Goal: Task Accomplishment & Management: Manage account settings

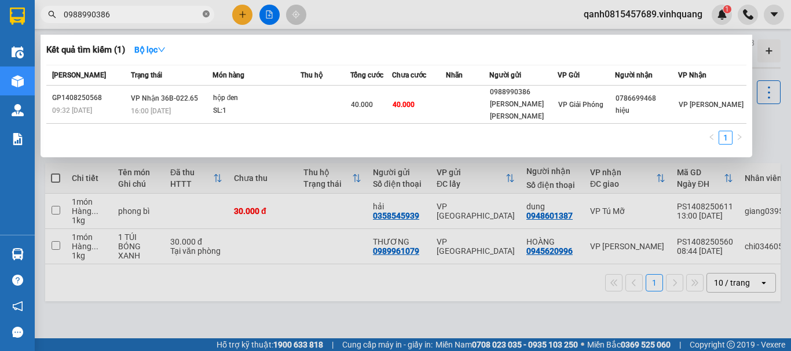
click at [204, 16] on icon "close-circle" at bounding box center [206, 13] width 7 height 7
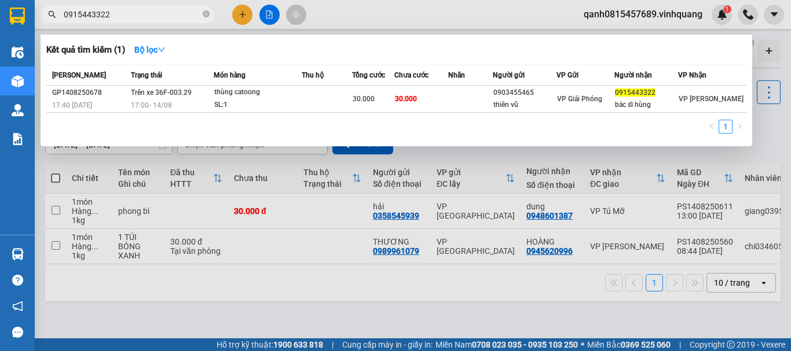
type input "0915443322"
click at [210, 15] on span "0915443322" at bounding box center [128, 14] width 174 height 17
click at [206, 15] on icon "close-circle" at bounding box center [206, 13] width 7 height 7
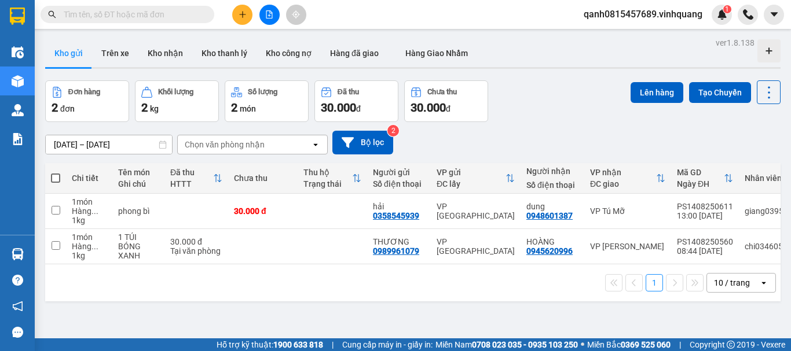
click at [192, 16] on input "text" at bounding box center [132, 14] width 137 height 13
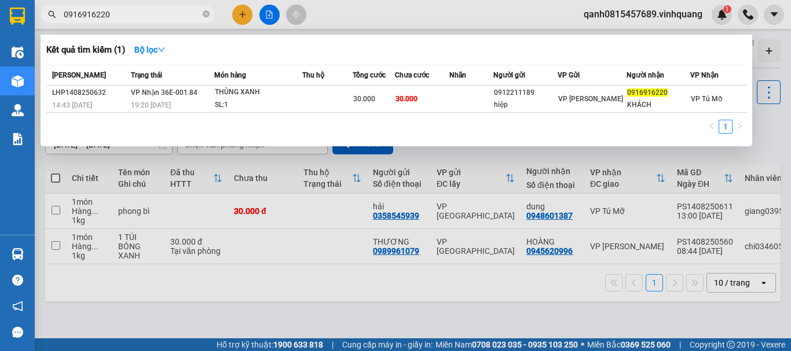
type input "0916916220"
click at [210, 14] on span "0916916220" at bounding box center [128, 14] width 174 height 17
click at [208, 14] on icon "close-circle" at bounding box center [206, 13] width 7 height 7
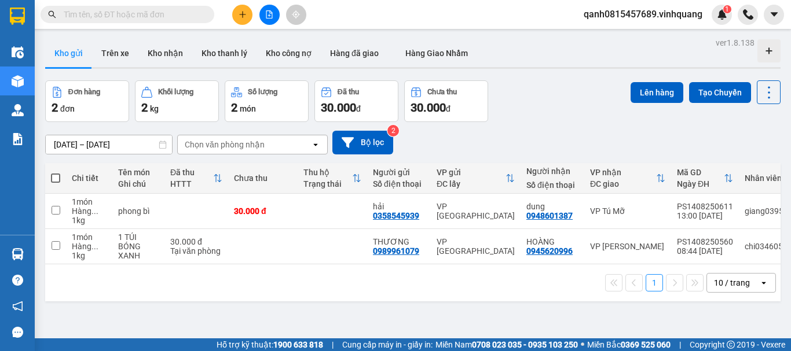
click at [186, 16] on input "text" at bounding box center [132, 14] width 137 height 13
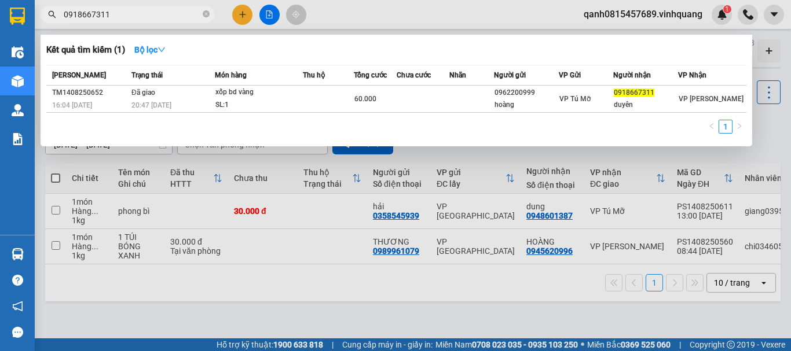
type input "0918667311"
click at [782, 142] on div at bounding box center [395, 175] width 791 height 351
click at [204, 17] on icon "close-circle" at bounding box center [206, 13] width 7 height 7
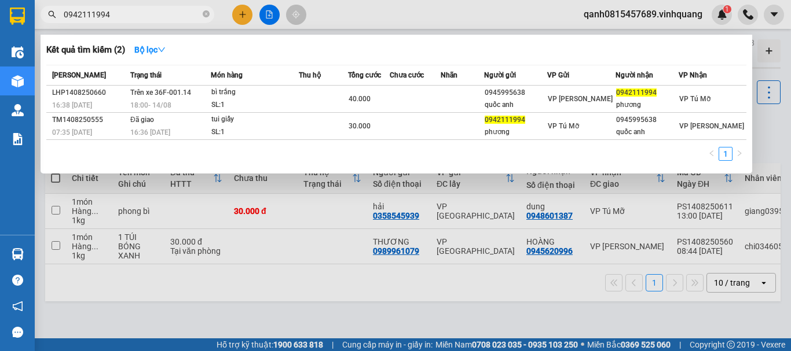
type input "0942111994"
click at [747, 17] on div at bounding box center [395, 175] width 791 height 351
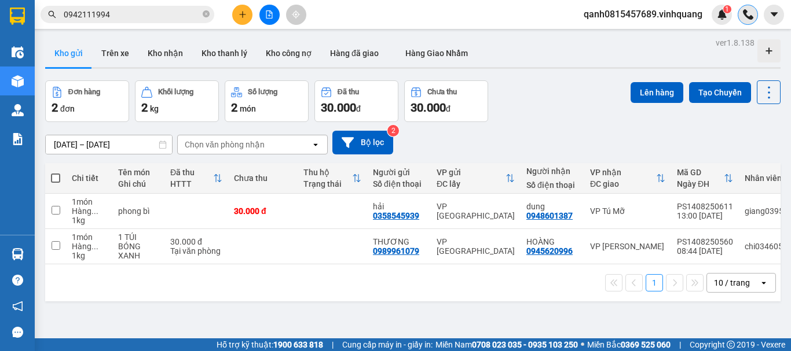
click at [747, 17] on img at bounding box center [748, 14] width 10 height 10
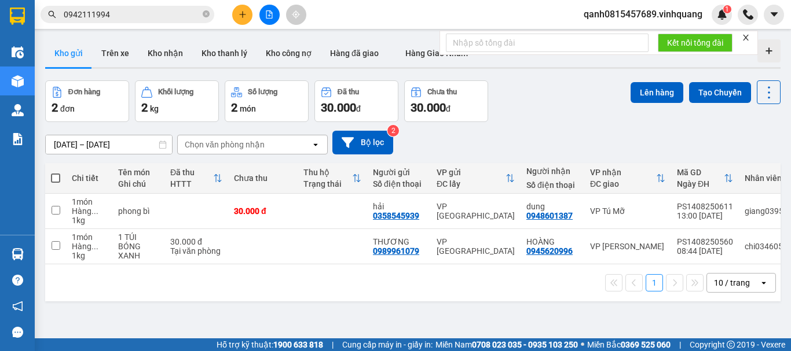
click at [741, 38] on form "Kết nối tổng đài" at bounding box center [598, 43] width 318 height 24
click at [678, 16] on span "qanh0815457689.vinhquang" at bounding box center [642, 14] width 137 height 14
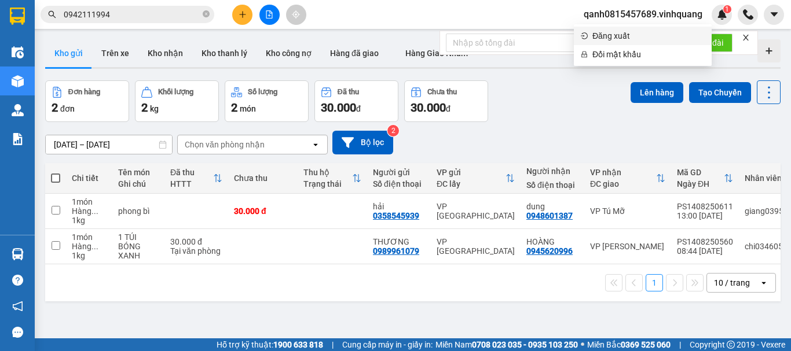
click at [670, 37] on span "Đăng xuất" at bounding box center [648, 36] width 112 height 13
